Goal: Information Seeking & Learning: Learn about a topic

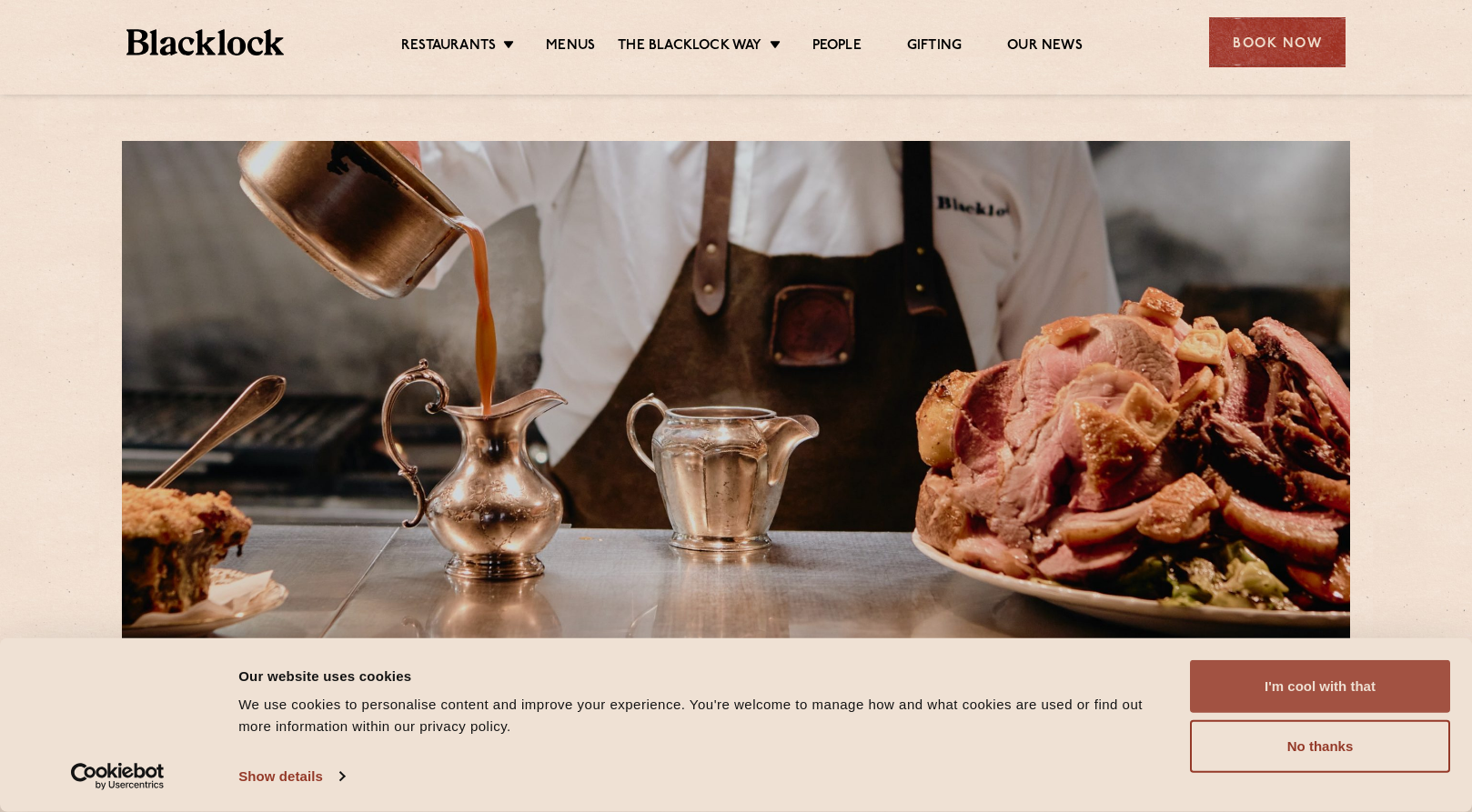
click at [1255, 703] on button "I'm cool with that" at bounding box center [1320, 687] width 260 height 53
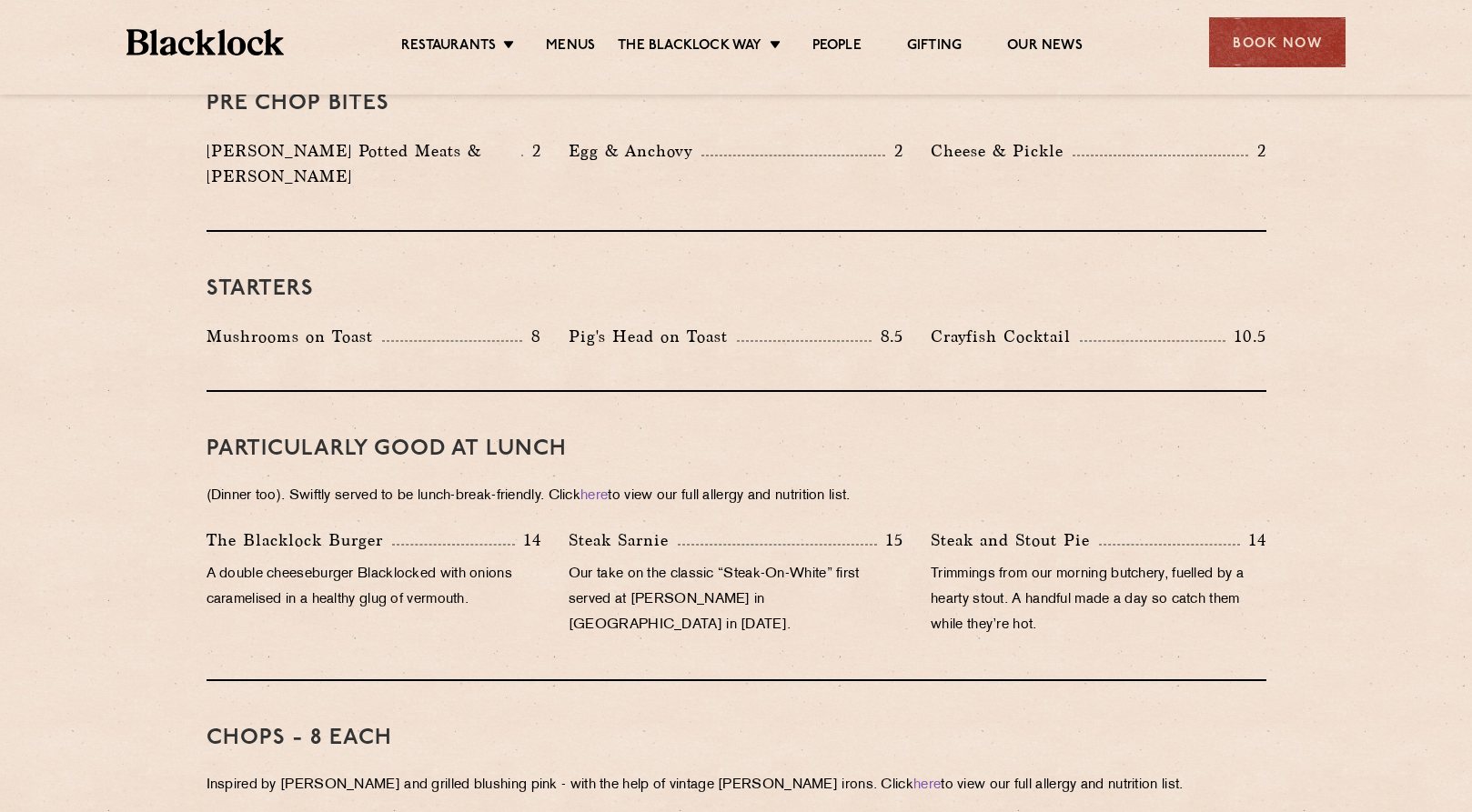
scroll to position [503, 0]
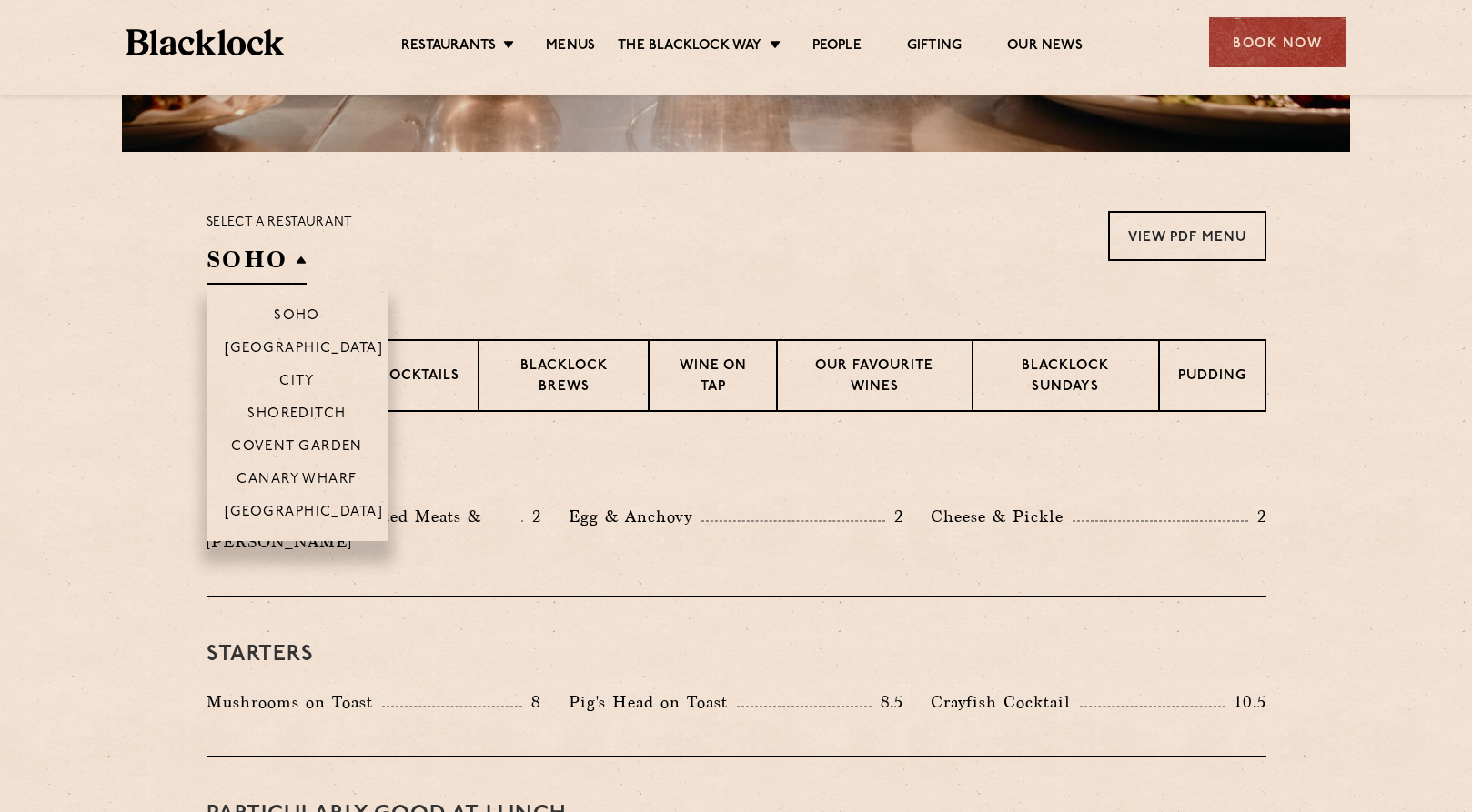
click at [296, 264] on h2 "SOHO" at bounding box center [257, 264] width 100 height 41
click at [301, 408] on p "Shoreditch" at bounding box center [296, 415] width 99 height 18
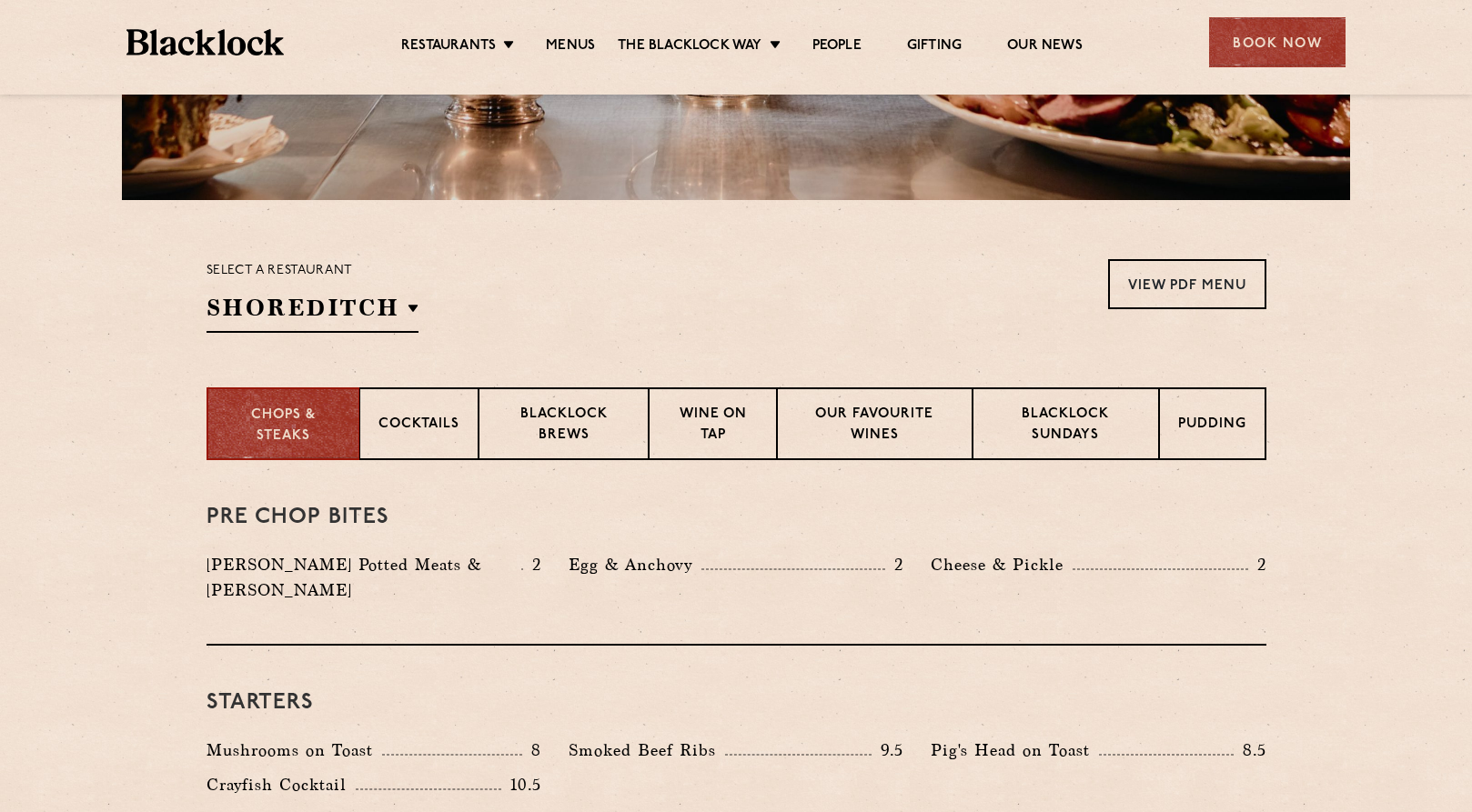
scroll to position [0, 0]
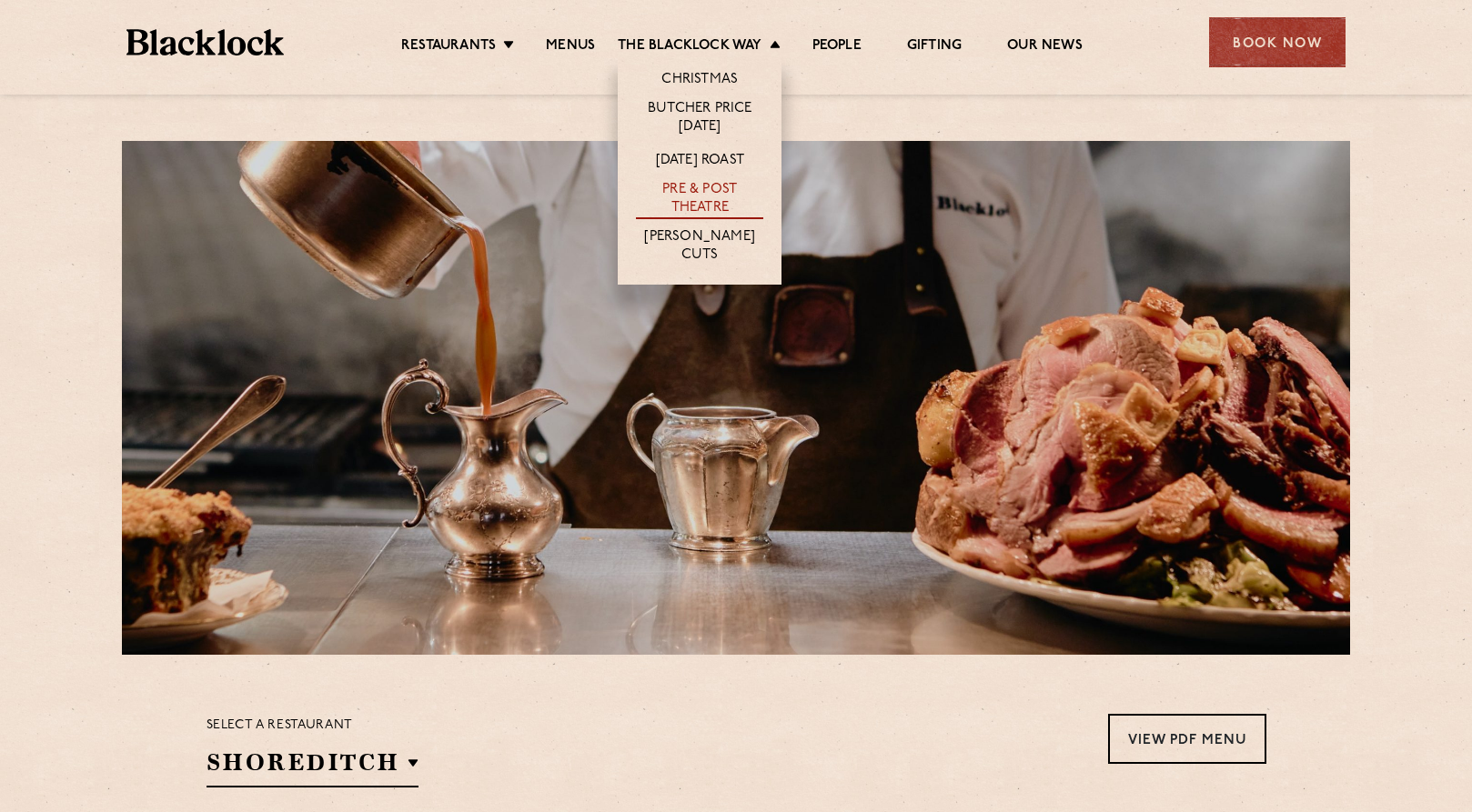
click at [688, 189] on link "Pre & Post Theatre" at bounding box center [700, 200] width 128 height 38
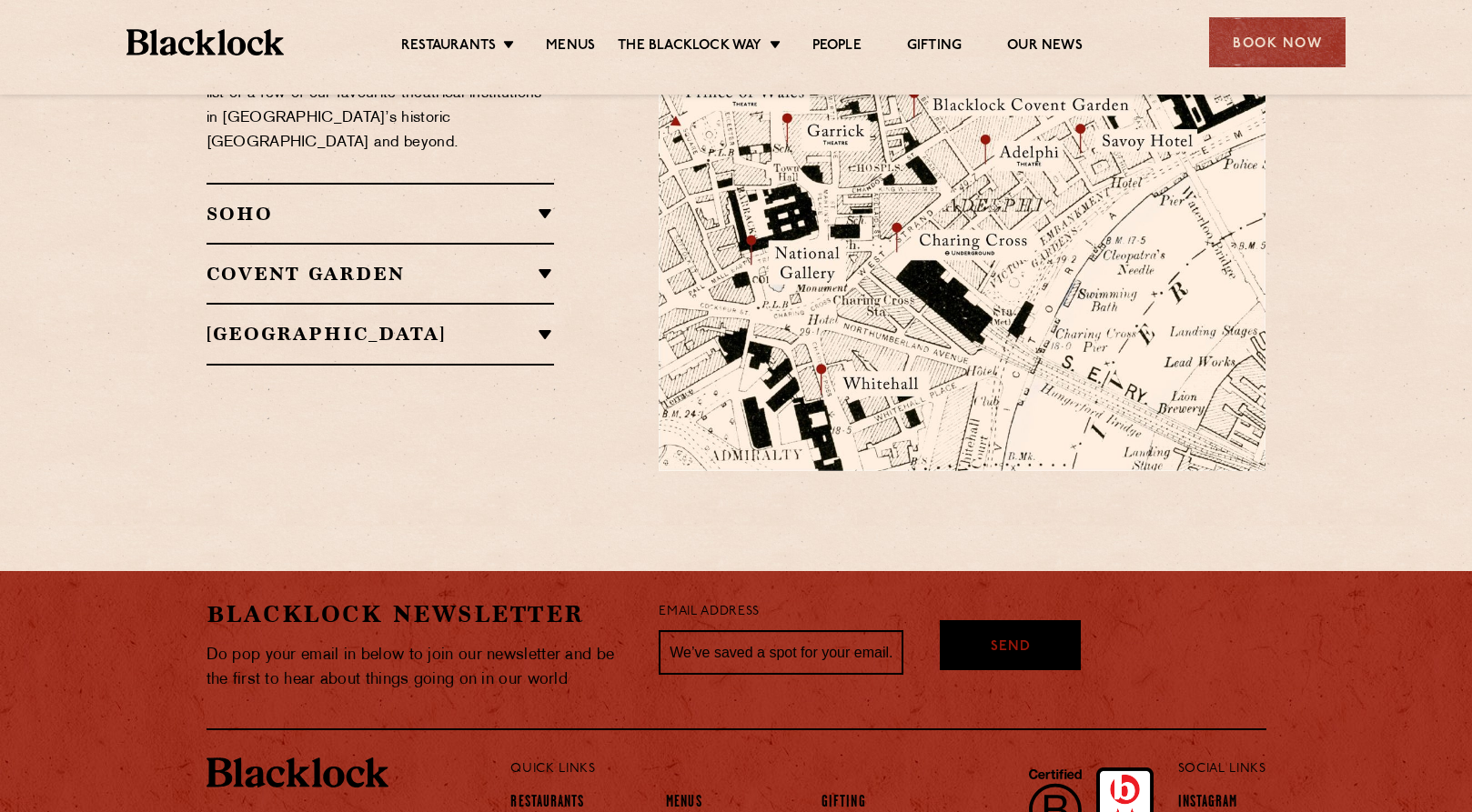
scroll to position [1915, 0]
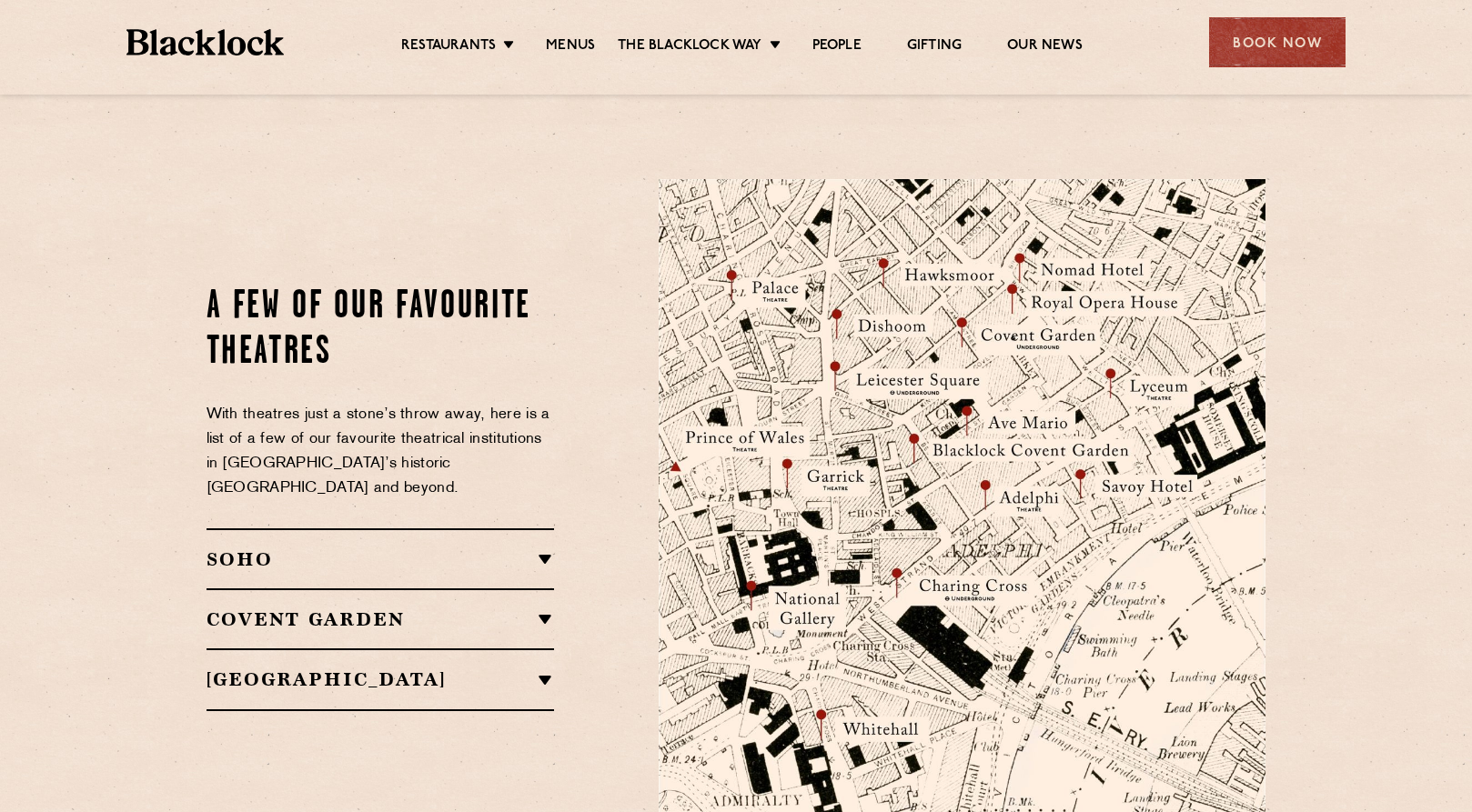
click at [502, 528] on div "SOHO Soho Place Theatre Sondheim Theatre Gielgud Theatre Lyric Theatre The Shaf…" at bounding box center [381, 557] width 348 height 60
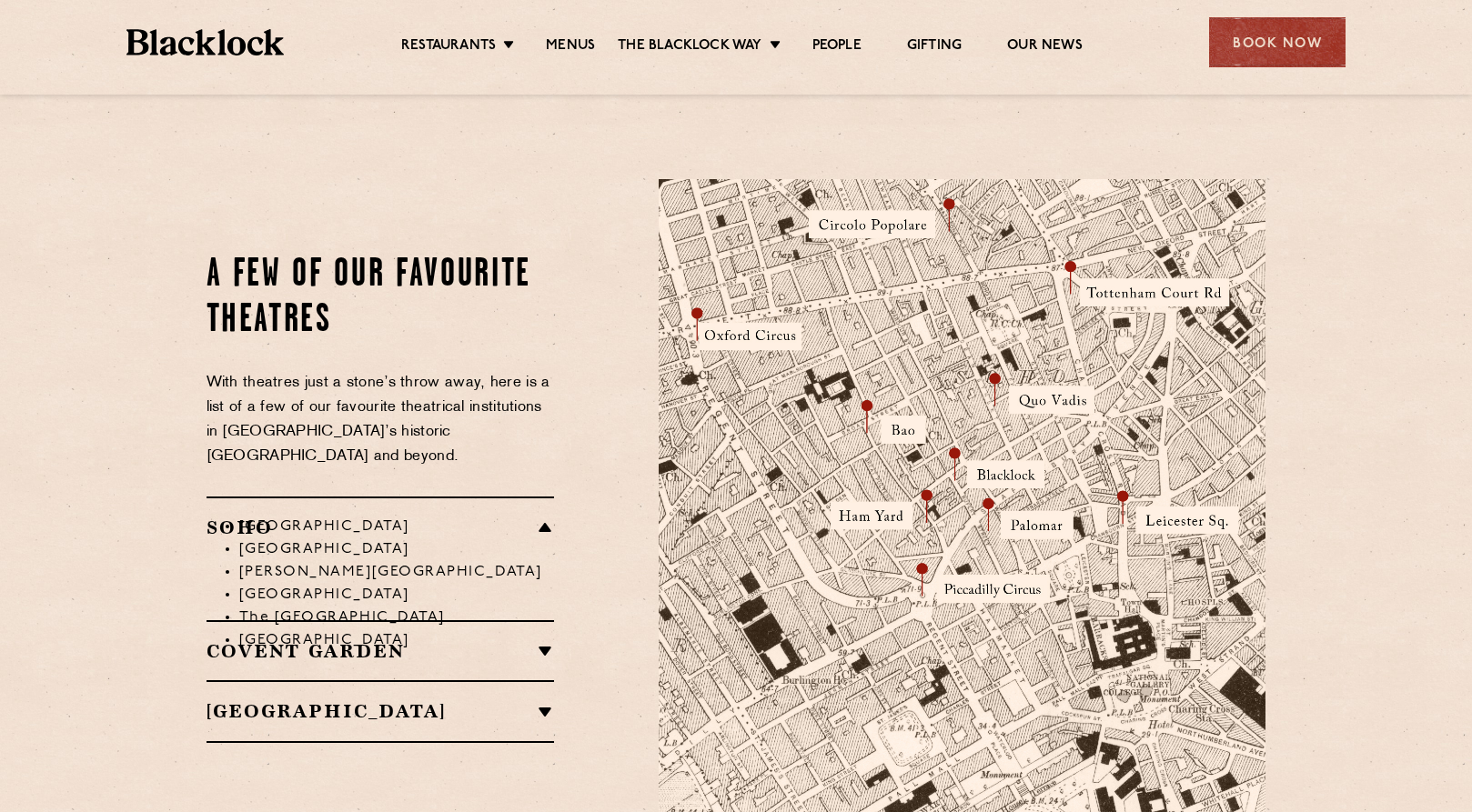
click at [502, 516] on li "Soho Place Theatre" at bounding box center [397, 527] width 315 height 23
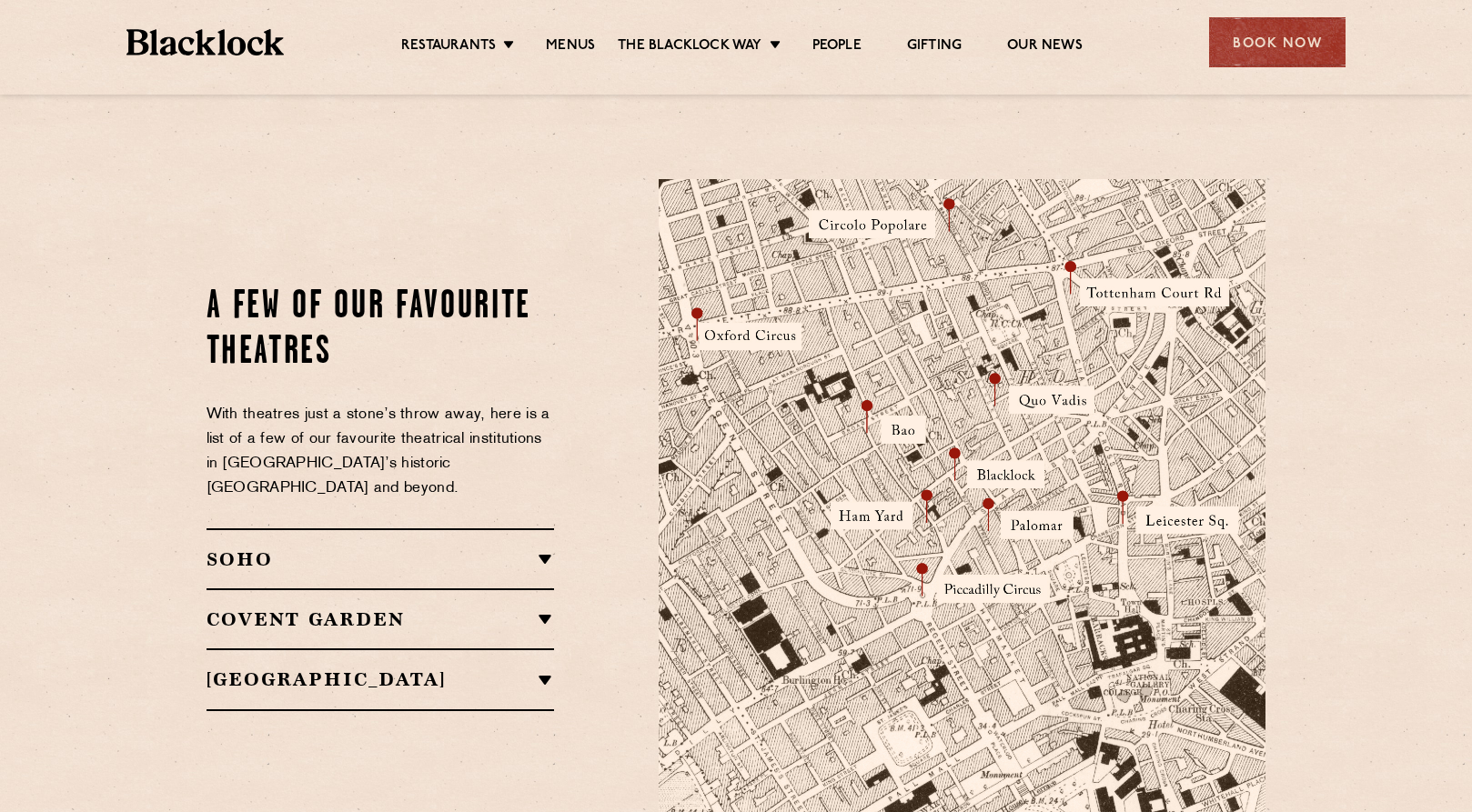
click at [514, 589] on div "Covent Garden The Garrick Theatre The Aldephi Theatre Lyceum Royal Opera House …" at bounding box center [381, 618] width 348 height 60
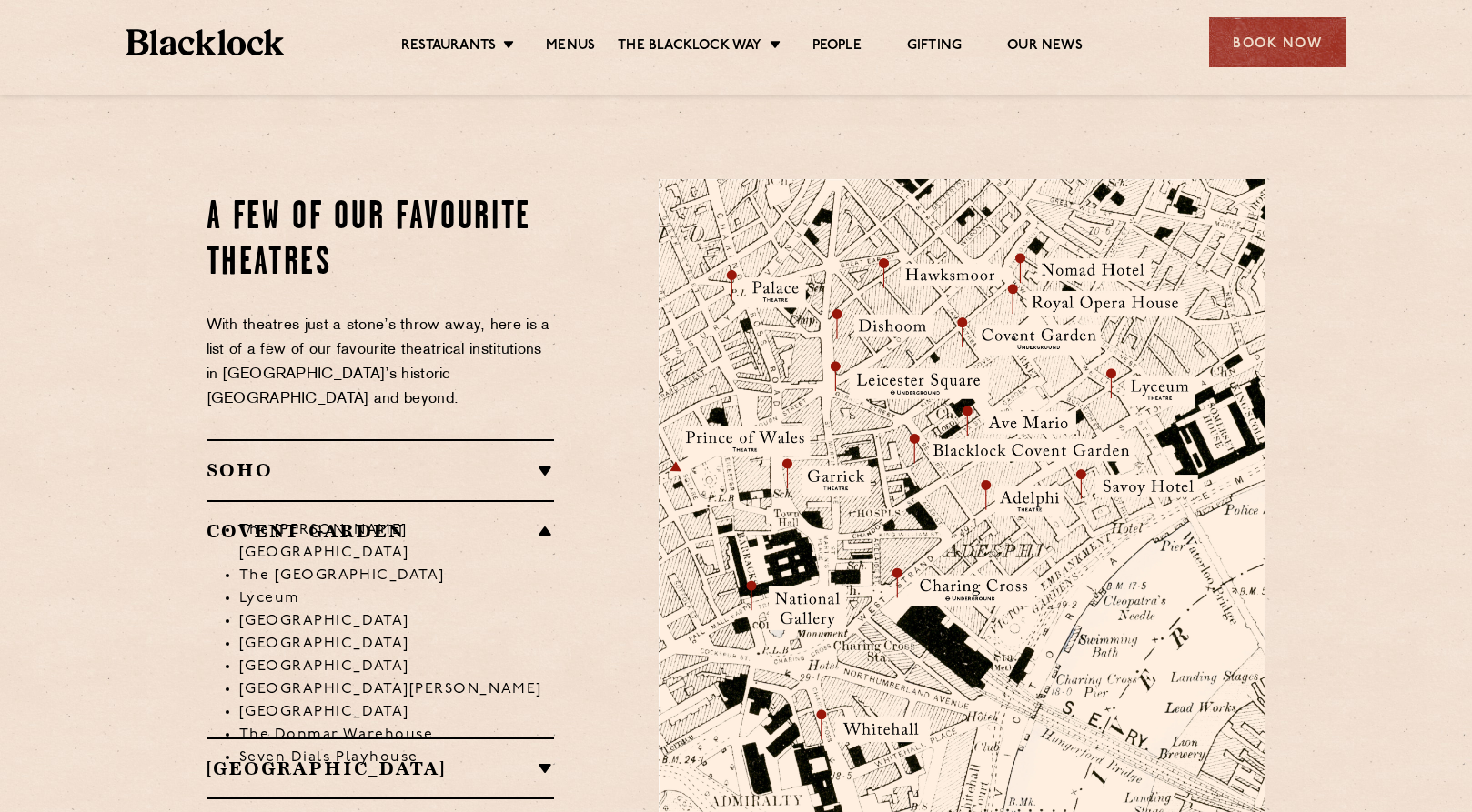
click at [529, 565] on li "The Aldephi Theatre" at bounding box center [397, 576] width 315 height 23
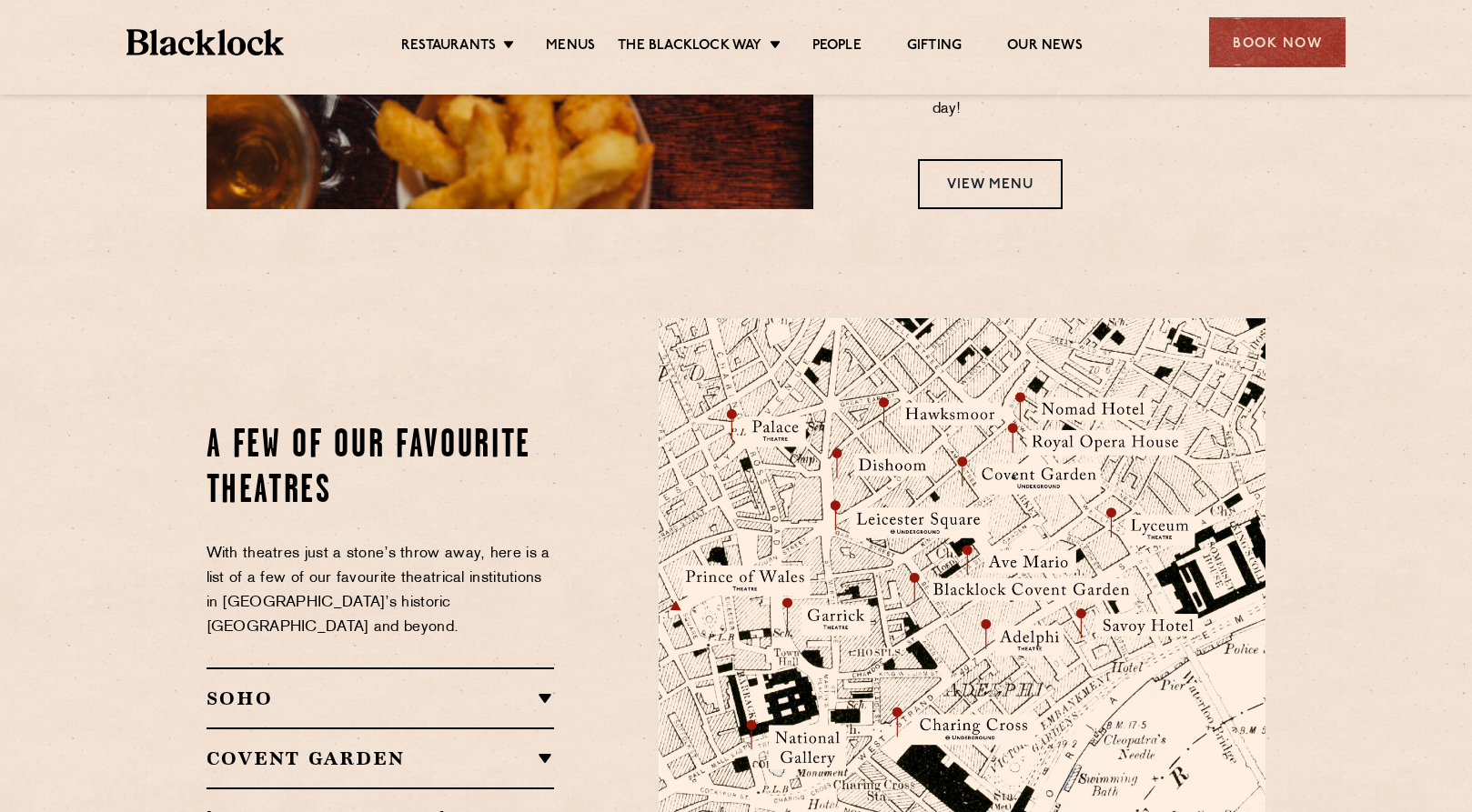
scroll to position [1539, 0]
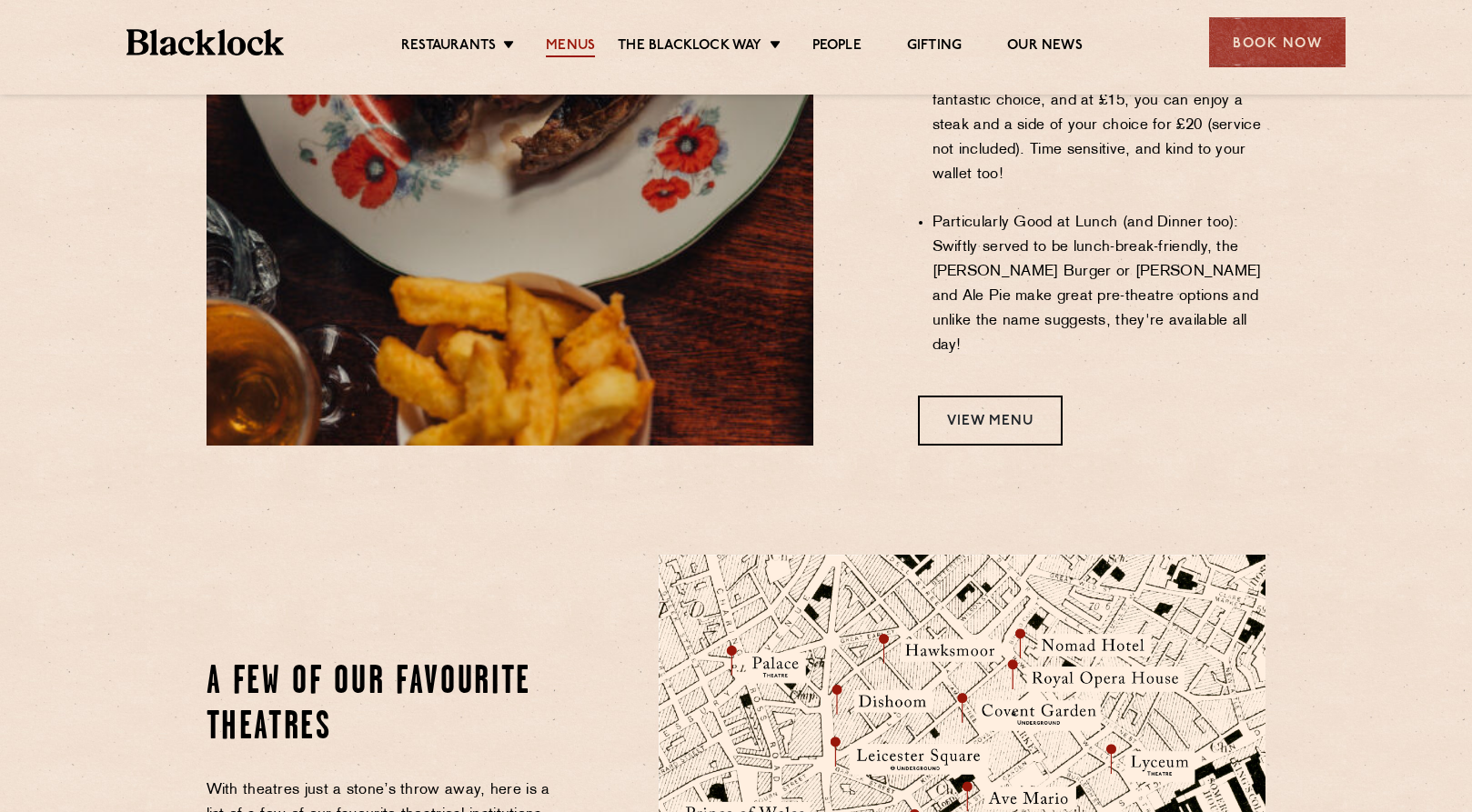
click at [576, 44] on link "Menus" at bounding box center [571, 46] width 49 height 20
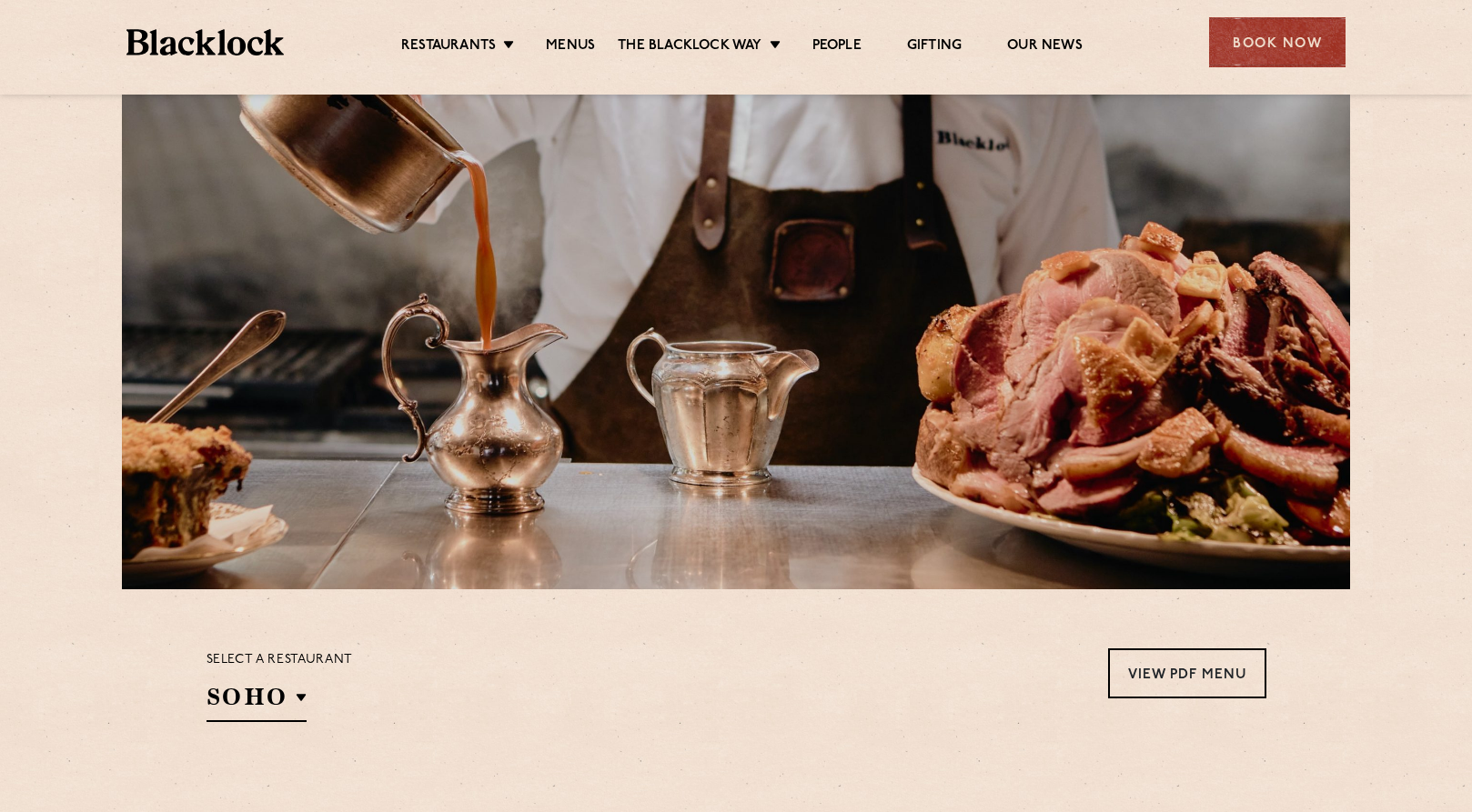
scroll to position [69, 0]
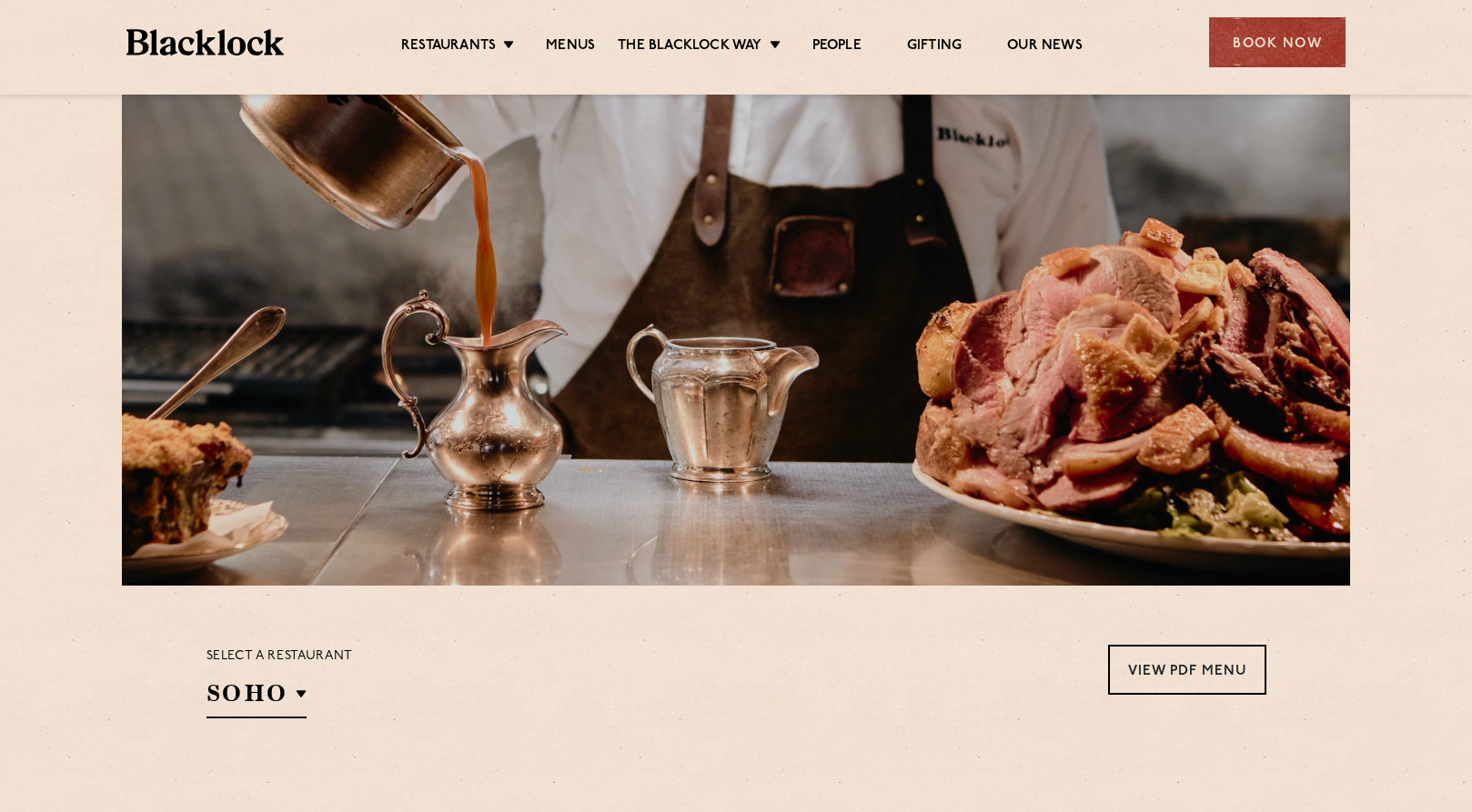
click at [272, 664] on p "Select a restaurant" at bounding box center [279, 656] width 147 height 24
click at [272, 669] on div "Select a restaurant SOHO Soho Birmingham City Shoreditch Covent Garden Canary W…" at bounding box center [279, 681] width 147 height 74
click at [1212, 34] on div "Book Now" at bounding box center [1277, 42] width 136 height 50
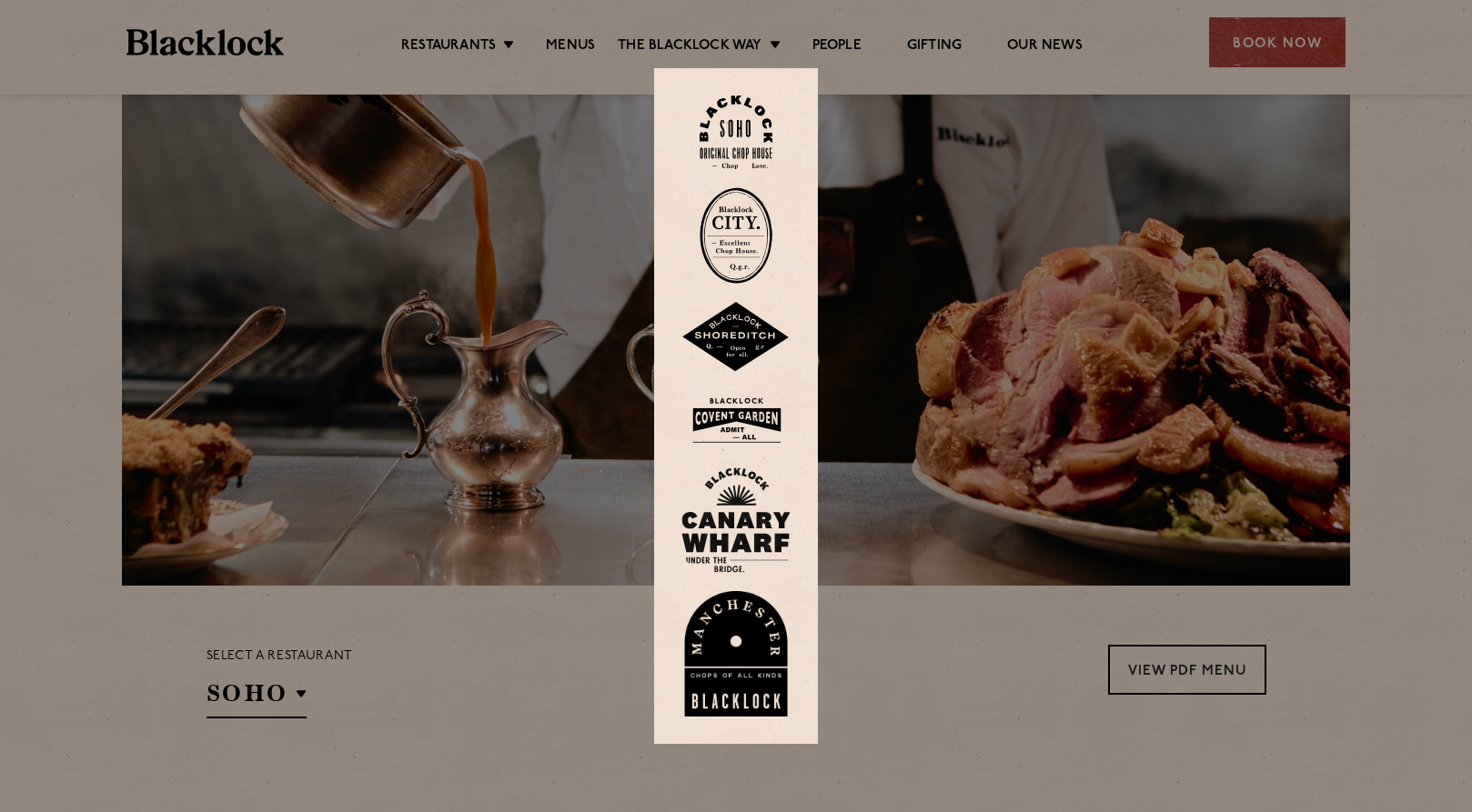
click at [753, 362] on img at bounding box center [736, 337] width 109 height 71
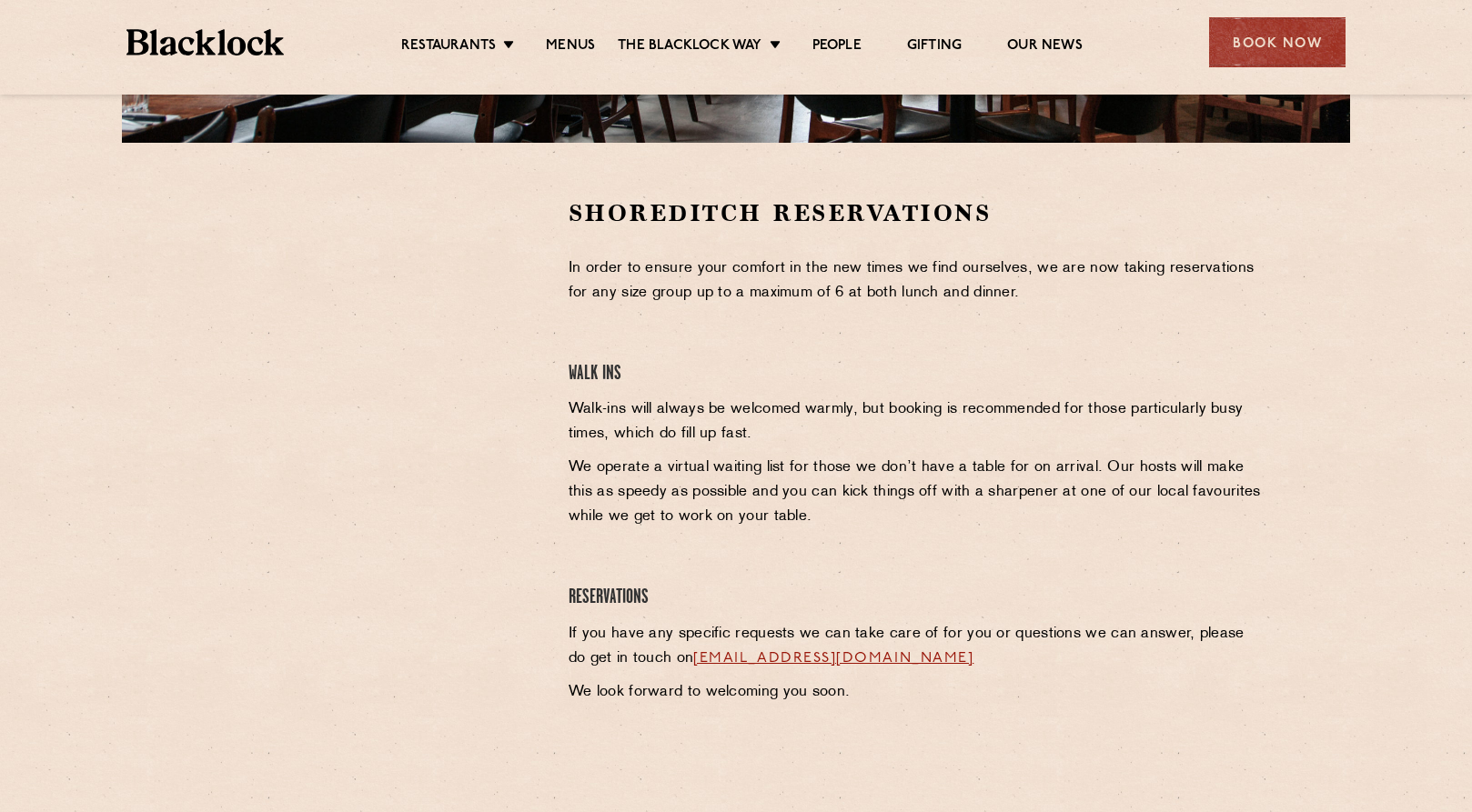
scroll to position [485, 0]
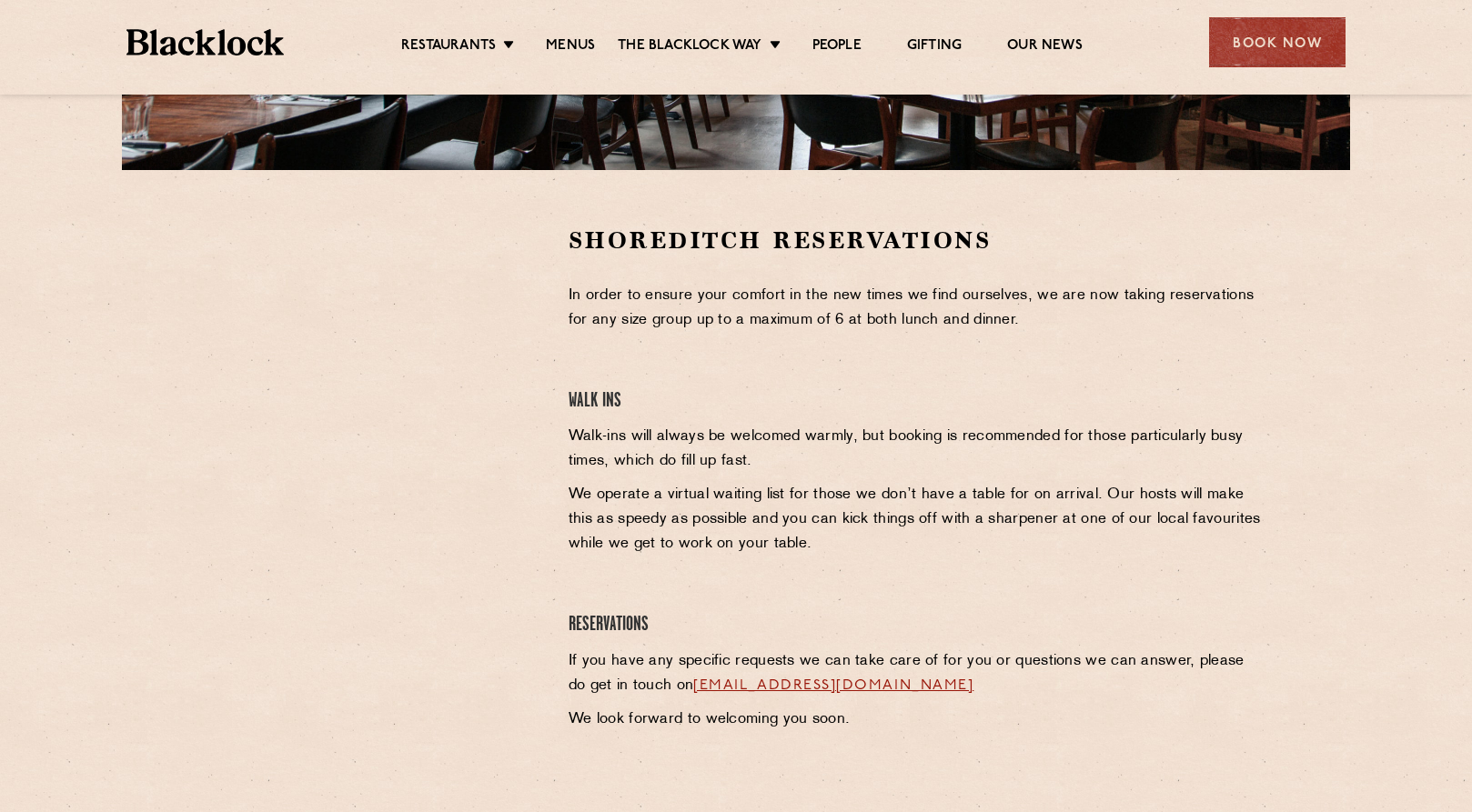
click at [467, 33] on ul "Restaurants Soho City Shoreditch Covent Garden Canary Wharf Manchester Birmingh…" at bounding box center [742, 43] width 916 height 29
click at [559, 37] on link "Menus" at bounding box center [571, 46] width 49 height 20
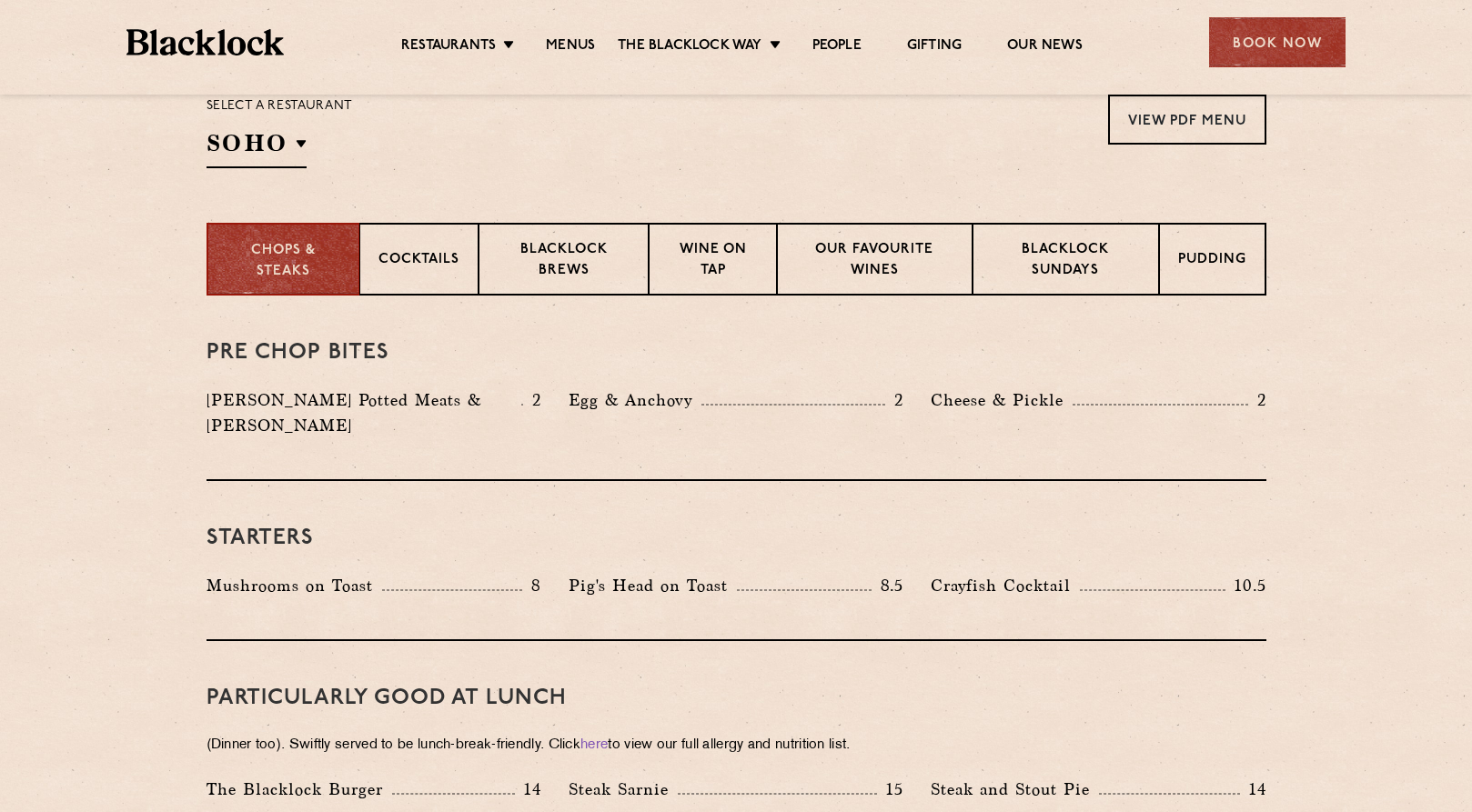
scroll to position [654, 0]
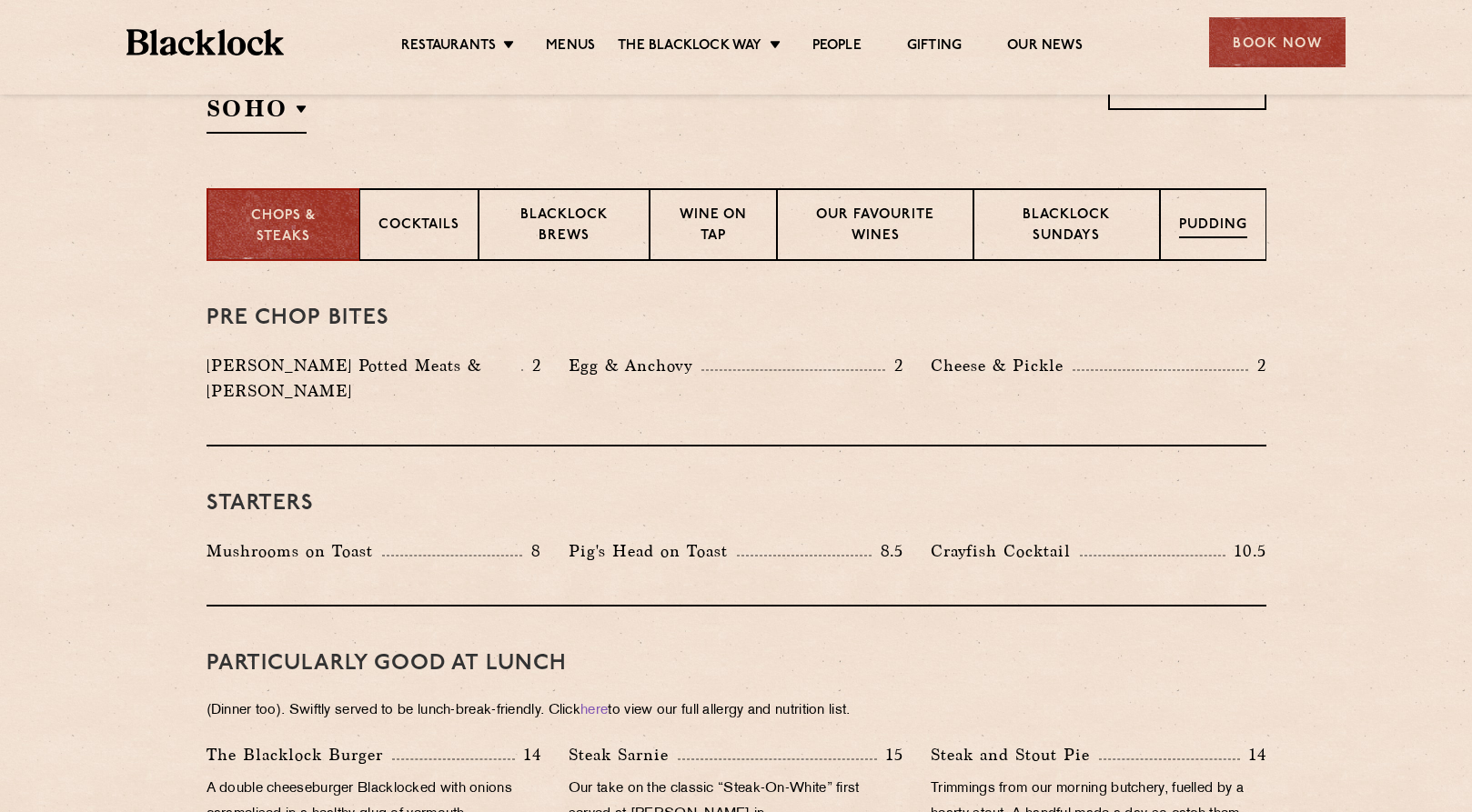
click at [1169, 221] on div "Pudding" at bounding box center [1213, 224] width 106 height 73
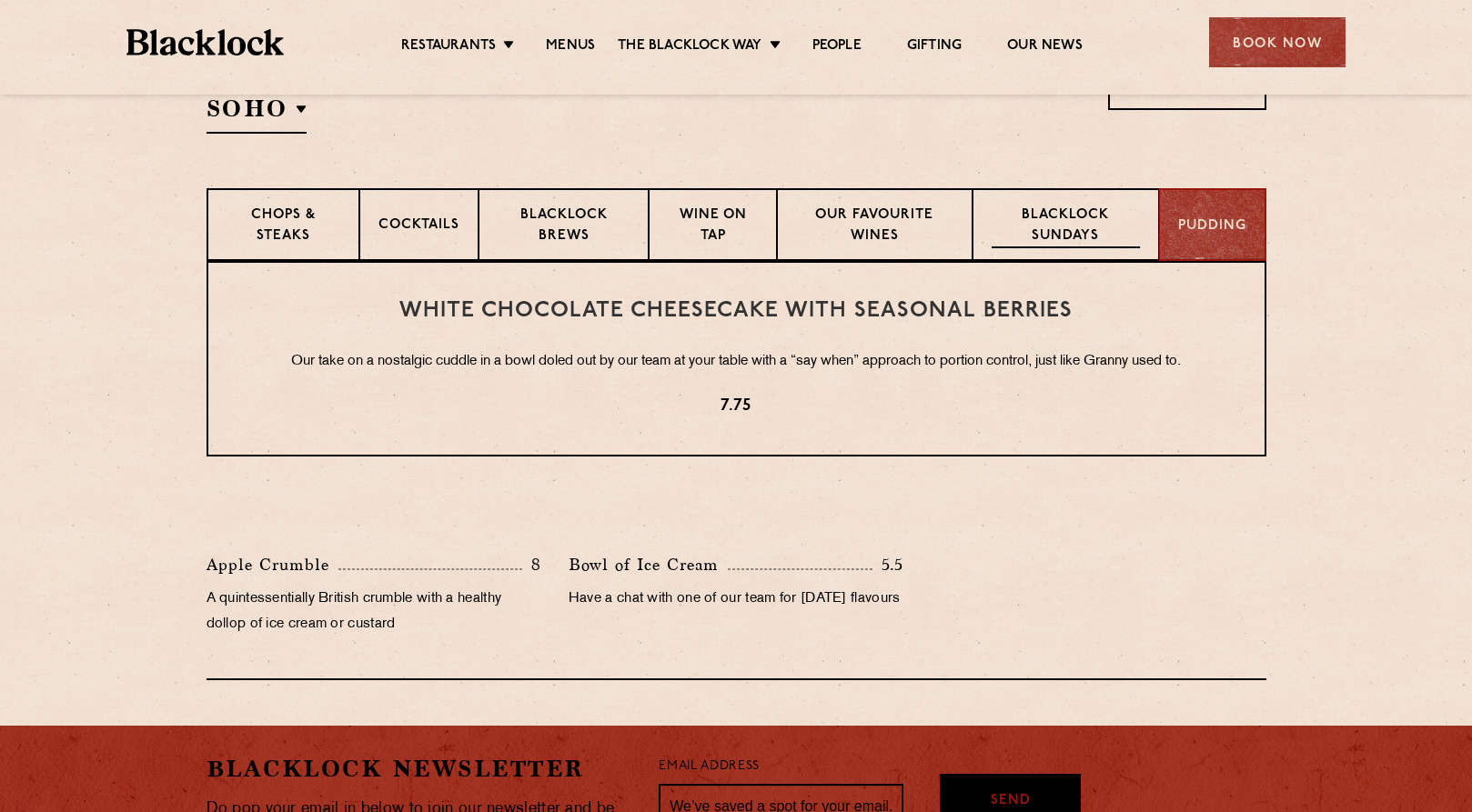
click at [1037, 234] on p "Blacklock Sundays" at bounding box center [1065, 226] width 148 height 43
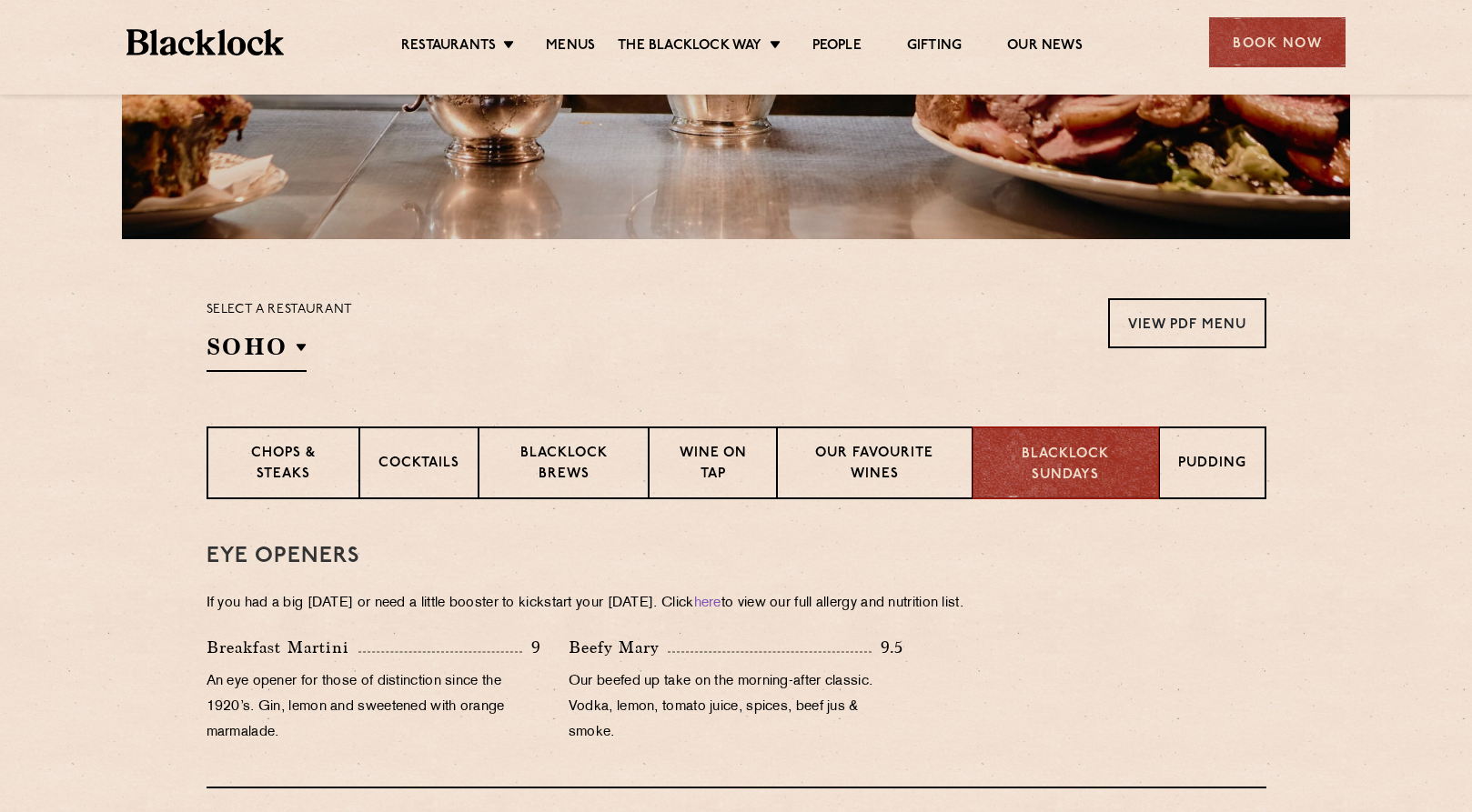
scroll to position [522, 0]
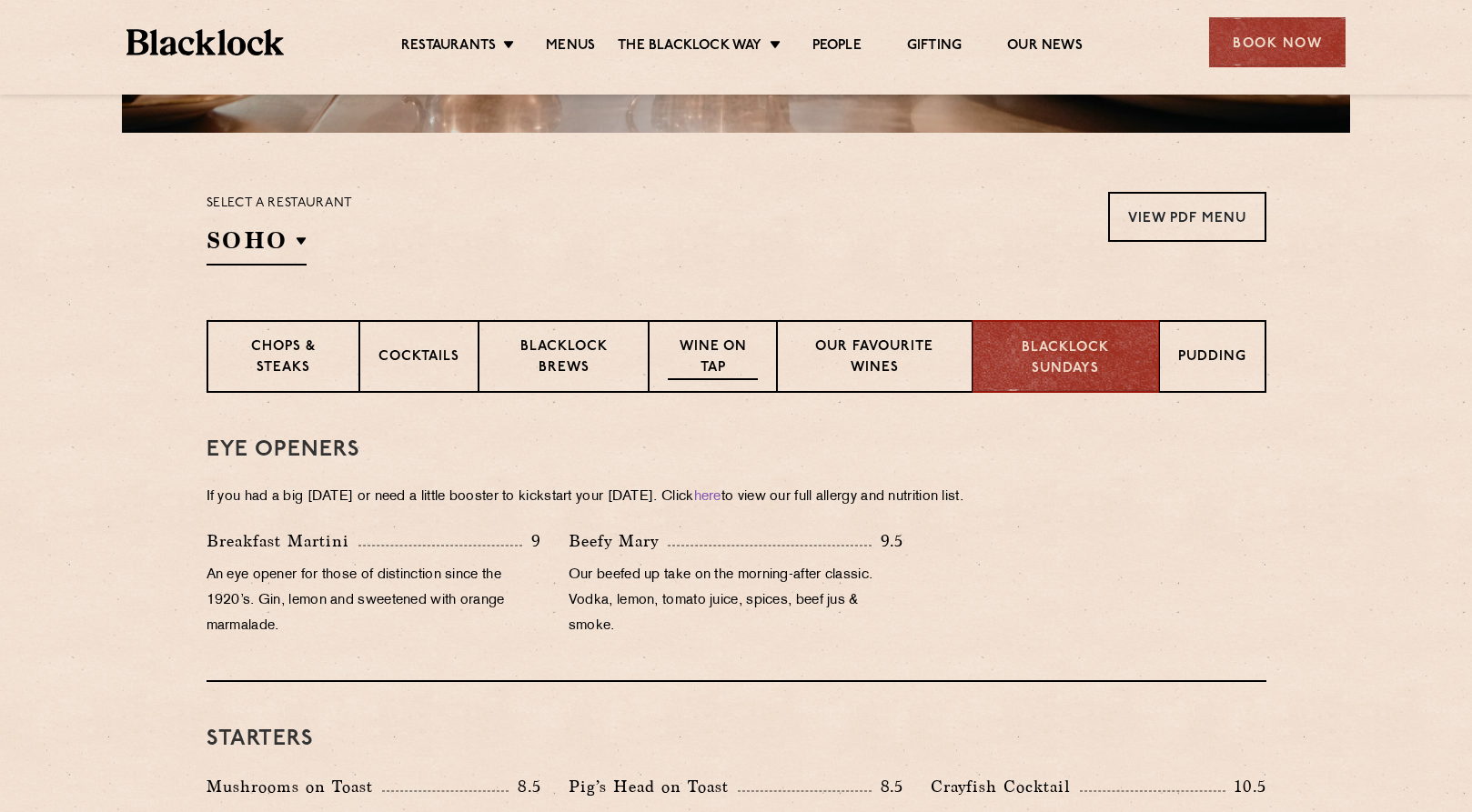
click at [717, 377] on p "Wine on Tap" at bounding box center [712, 359] width 89 height 43
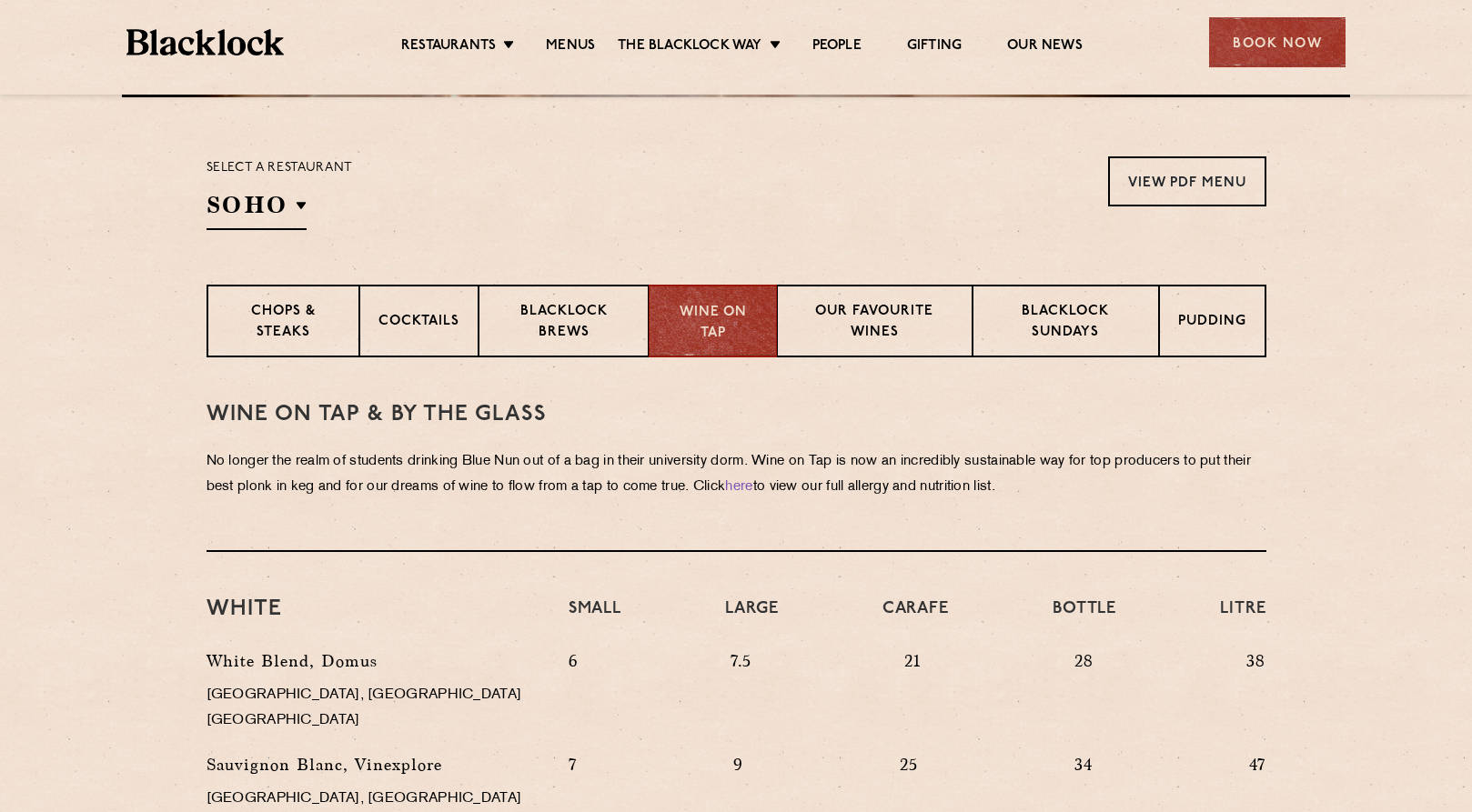
scroll to position [583, 0]
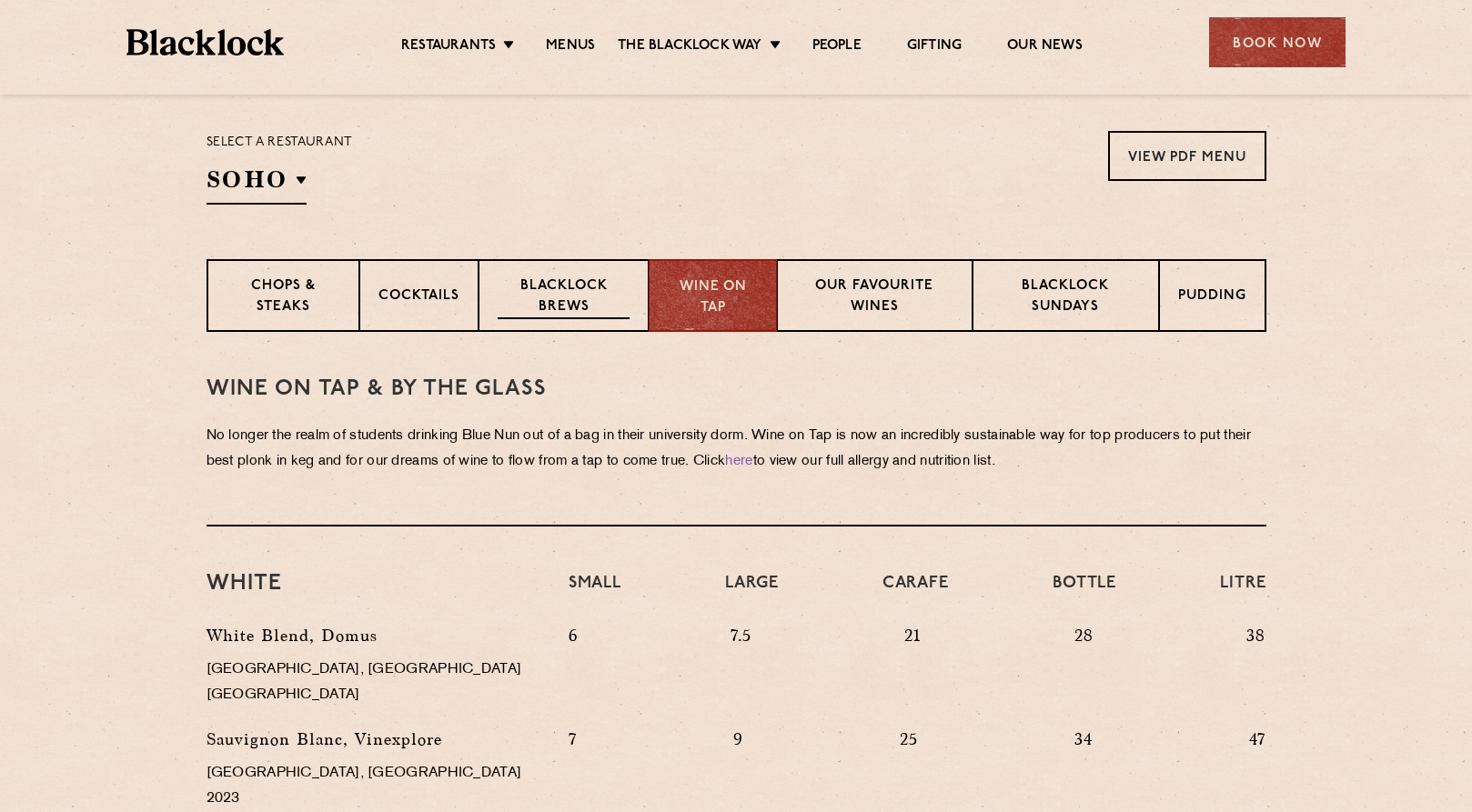
click at [596, 296] on p "Blacklock Brews" at bounding box center [564, 297] width 133 height 43
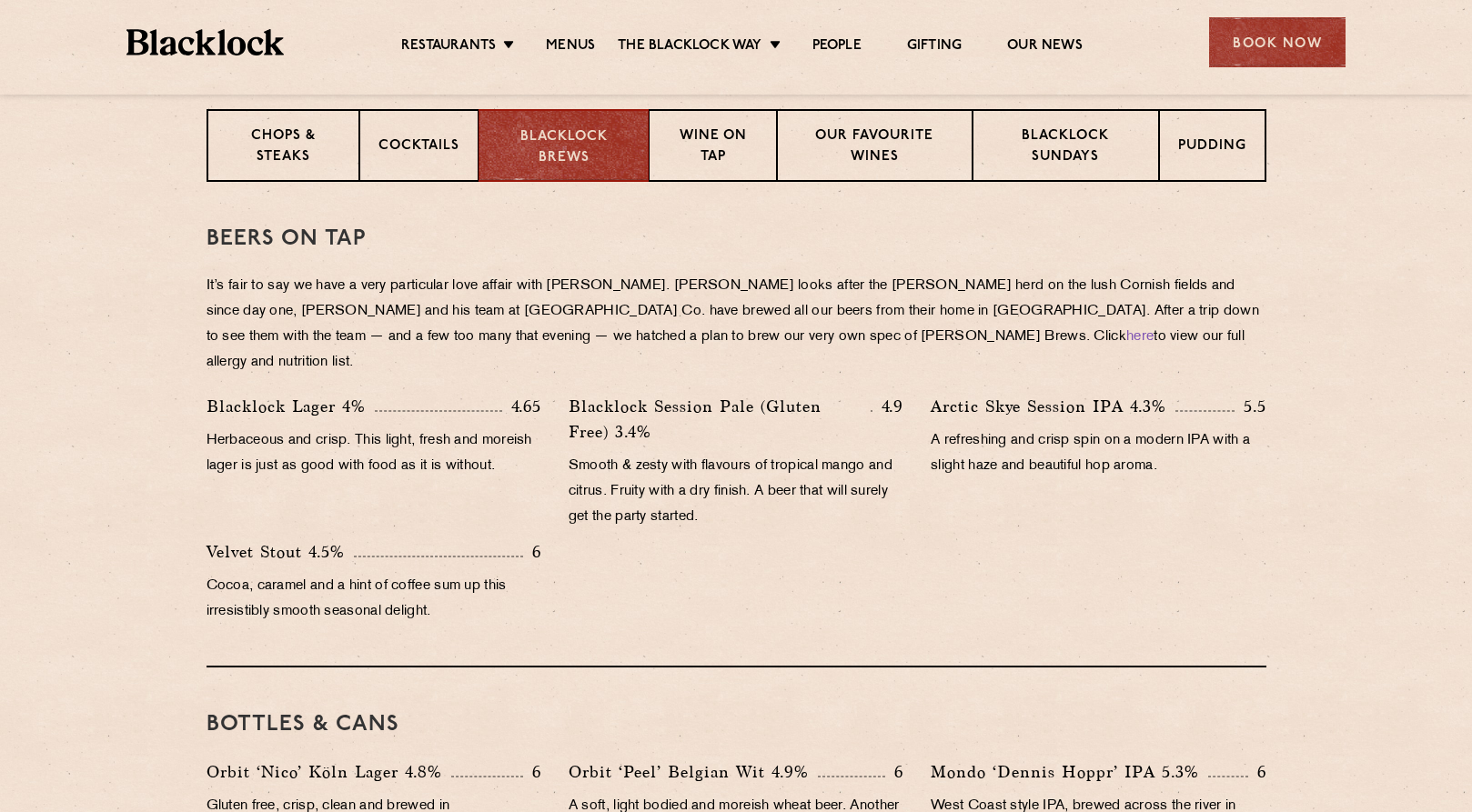
scroll to position [728, 0]
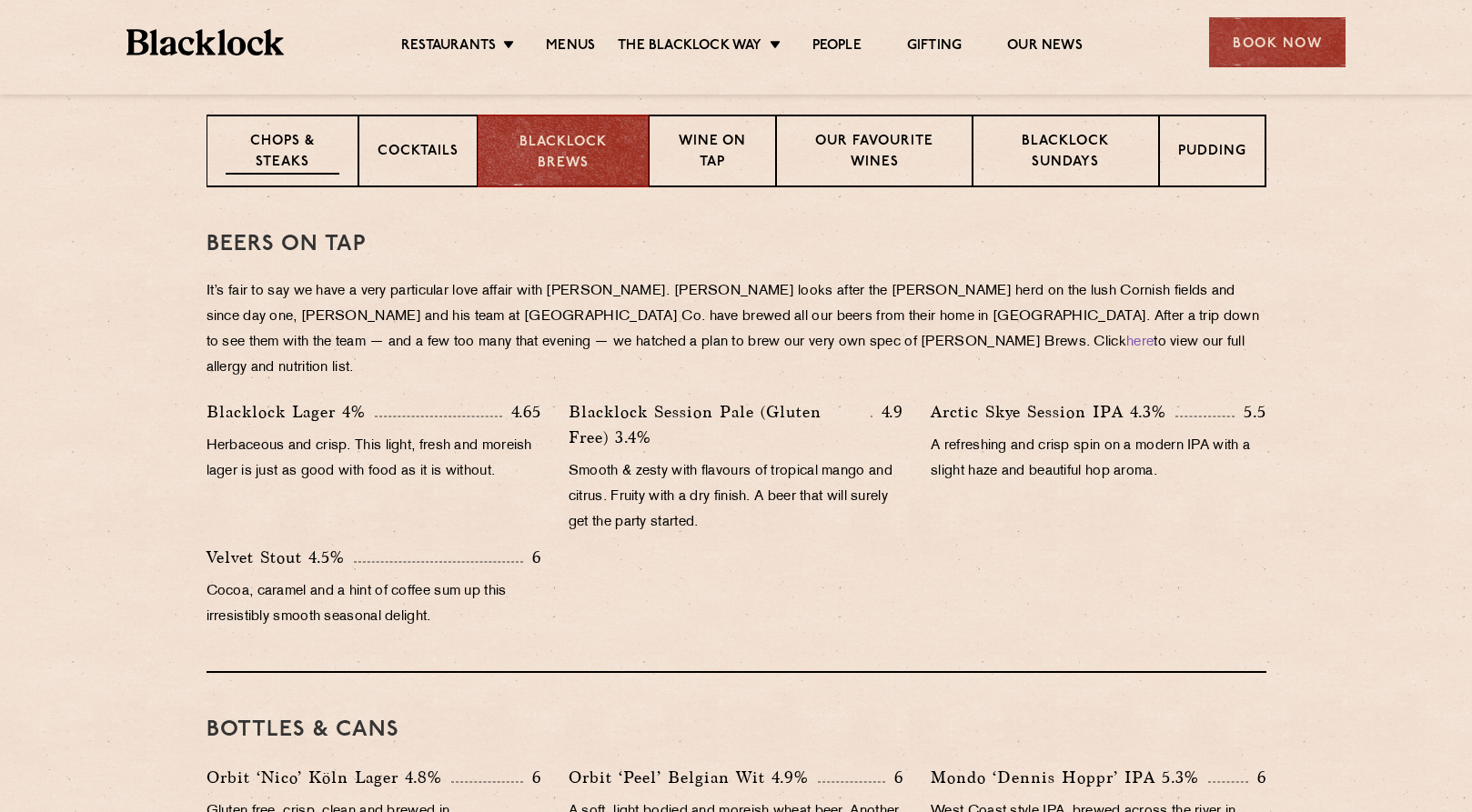
click at [293, 155] on p "Chops & Steaks" at bounding box center [282, 152] width 114 height 43
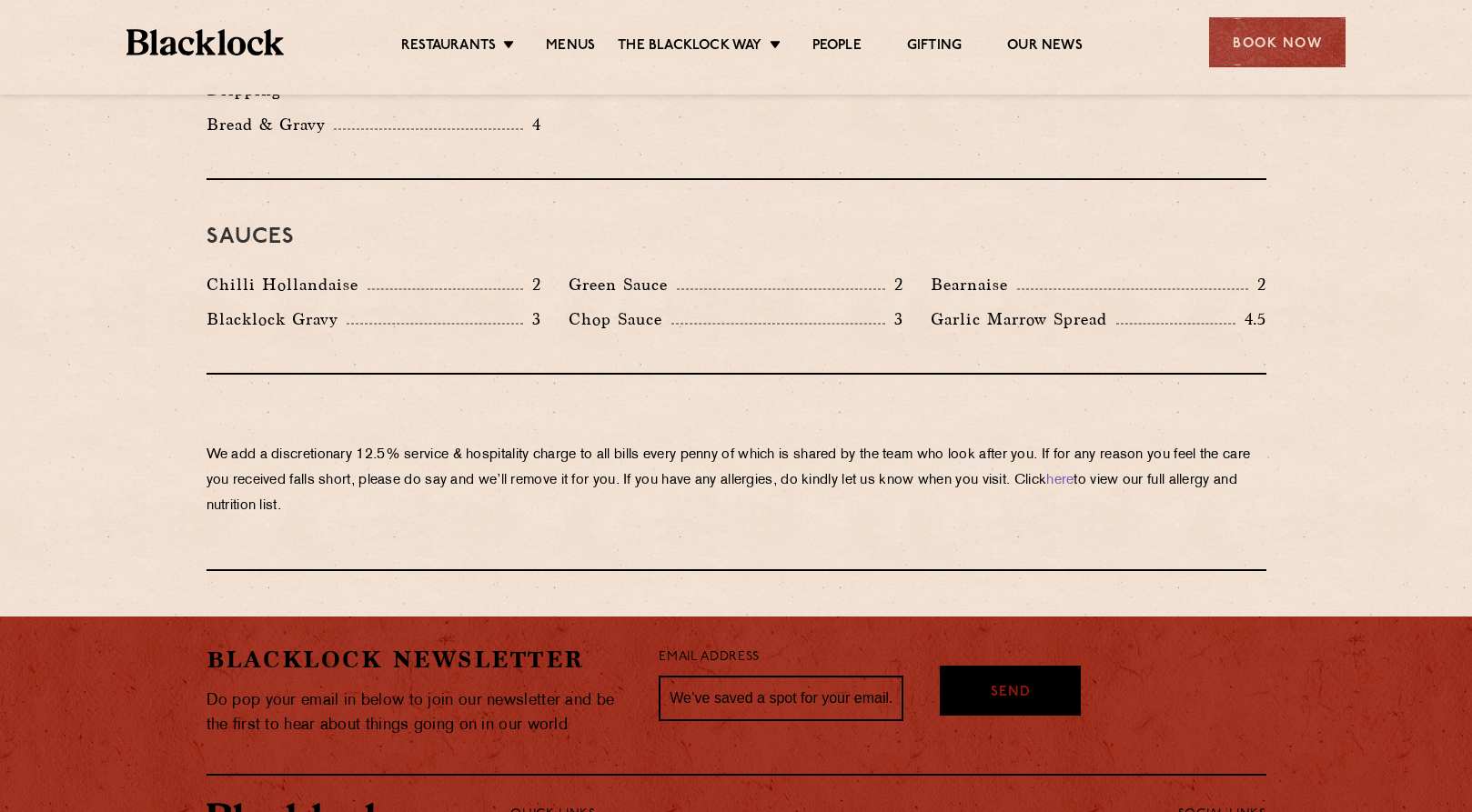
scroll to position [2971, 0]
